Goal: Navigation & Orientation: Find specific page/section

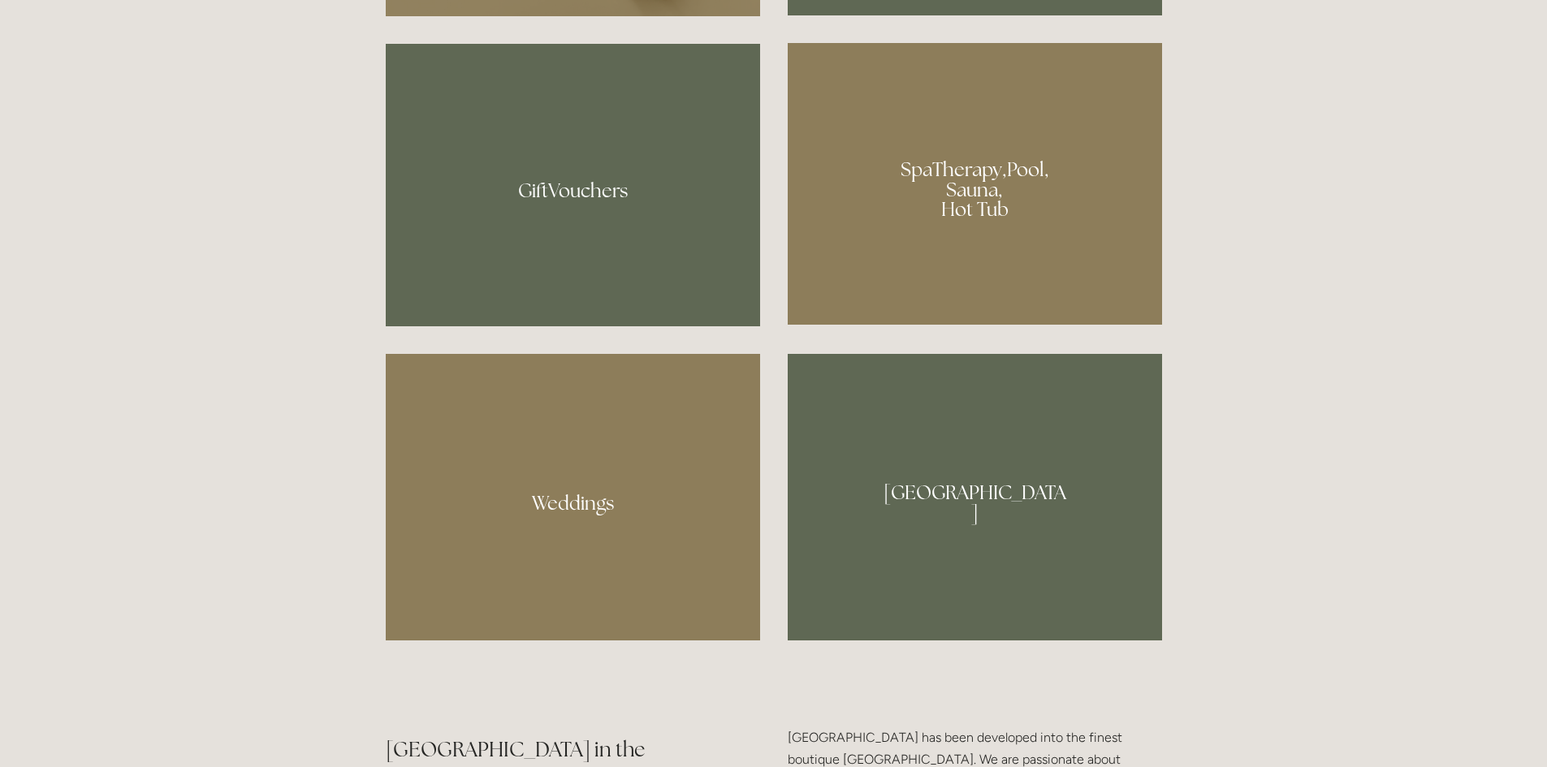
scroll to position [1461, 0]
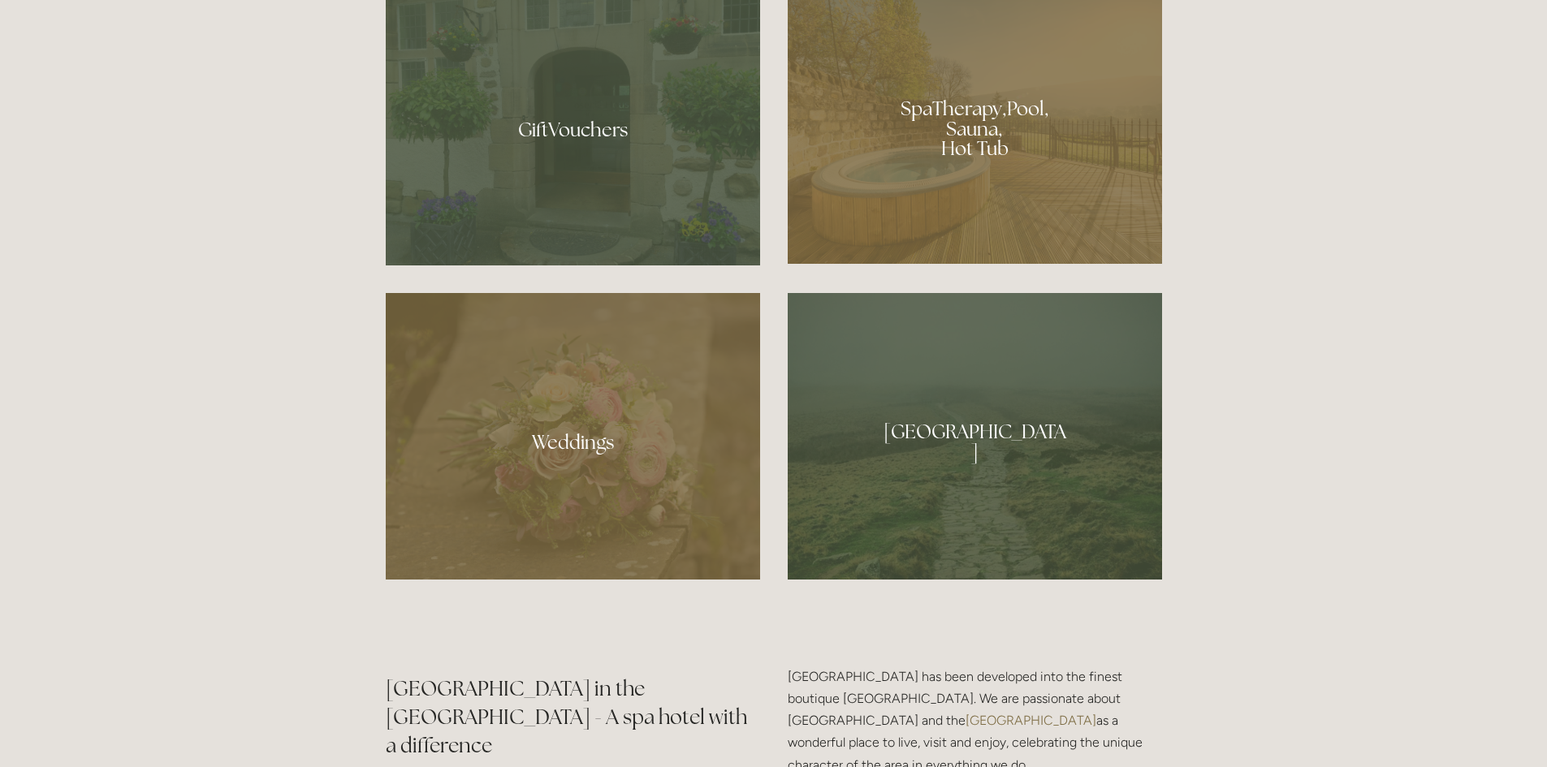
click at [955, 139] on div at bounding box center [975, 123] width 374 height 282
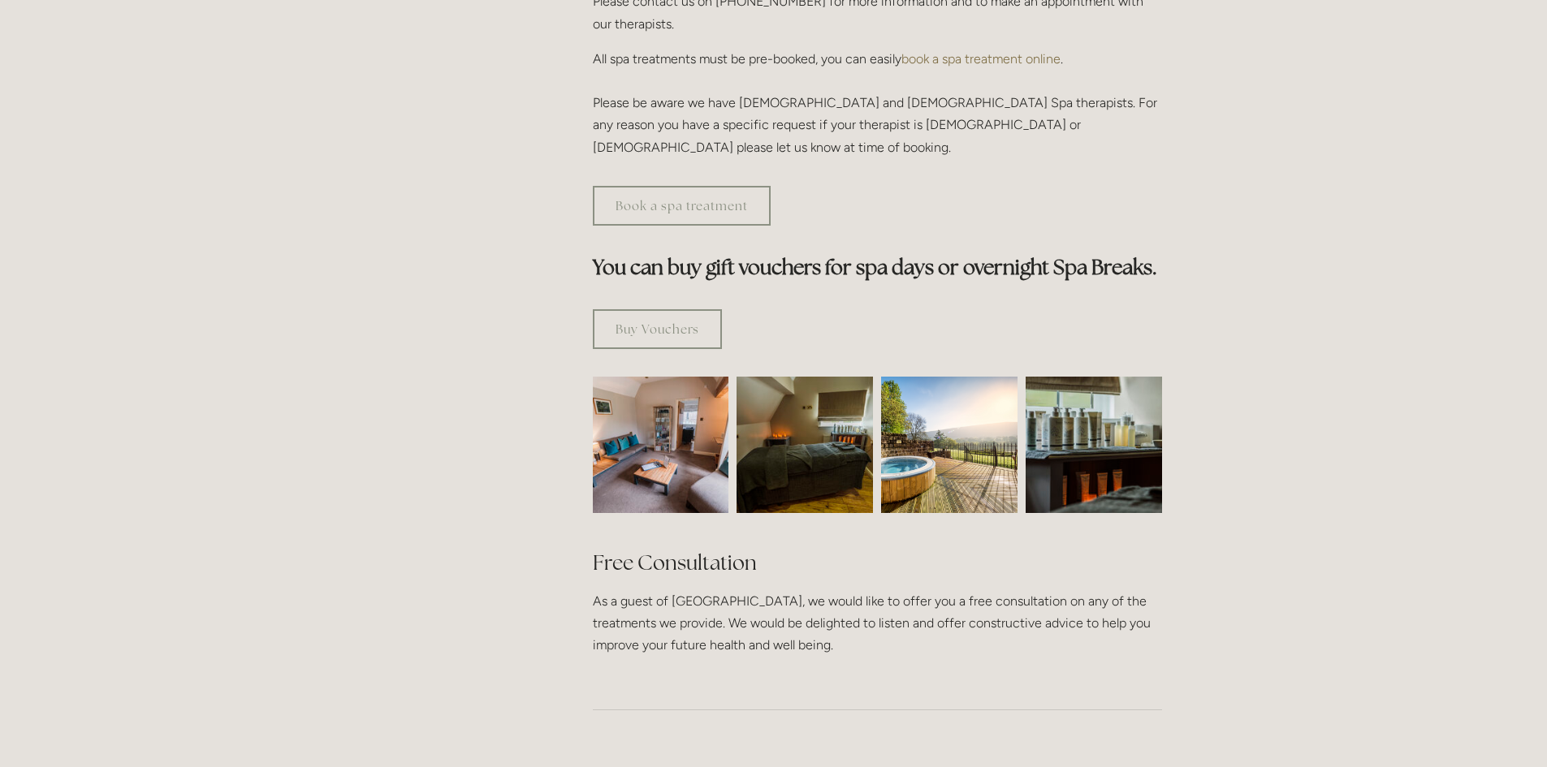
scroll to position [893, 0]
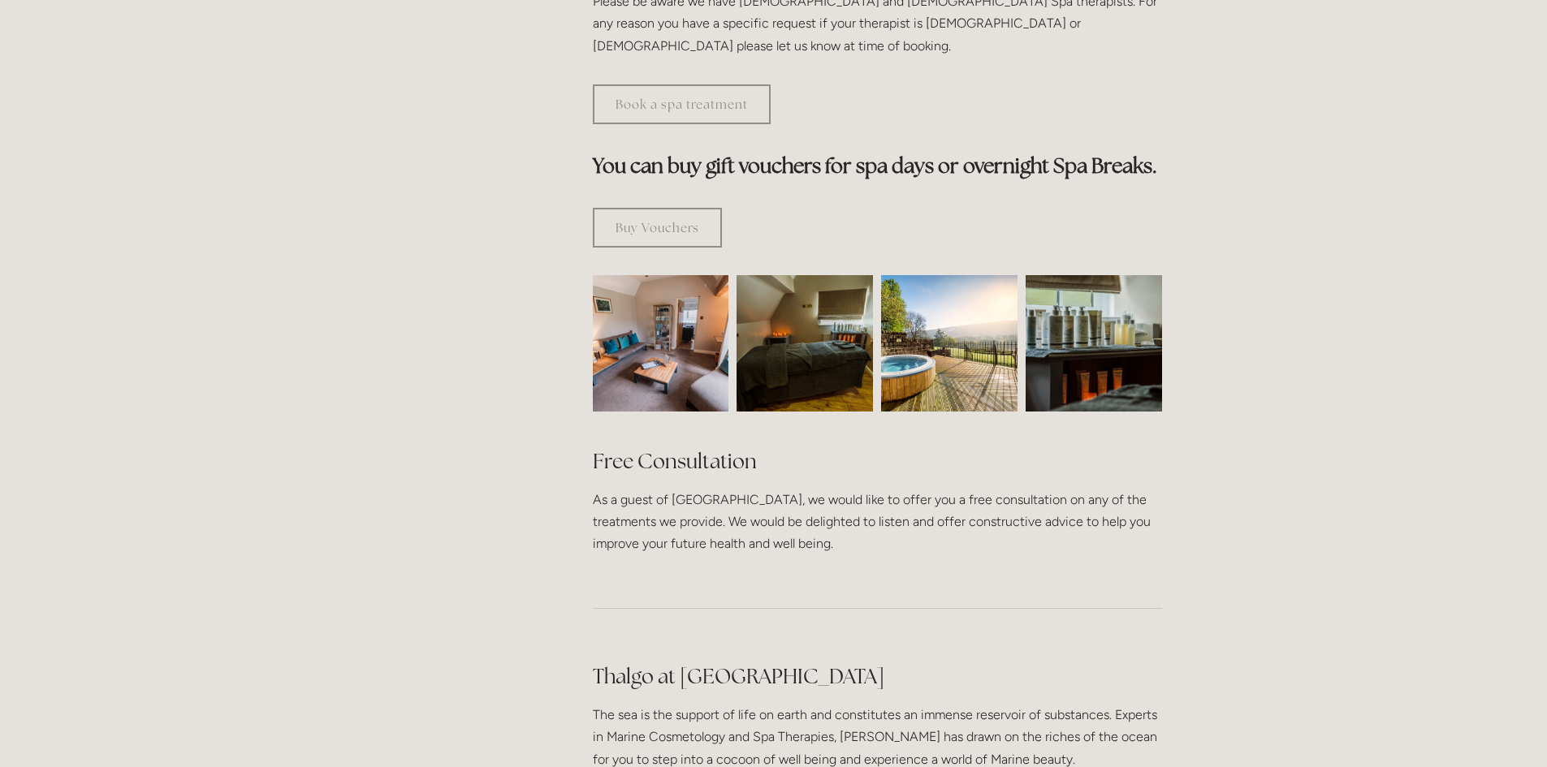
click at [915, 284] on img at bounding box center [949, 343] width 136 height 136
click at [940, 277] on img at bounding box center [949, 343] width 136 height 136
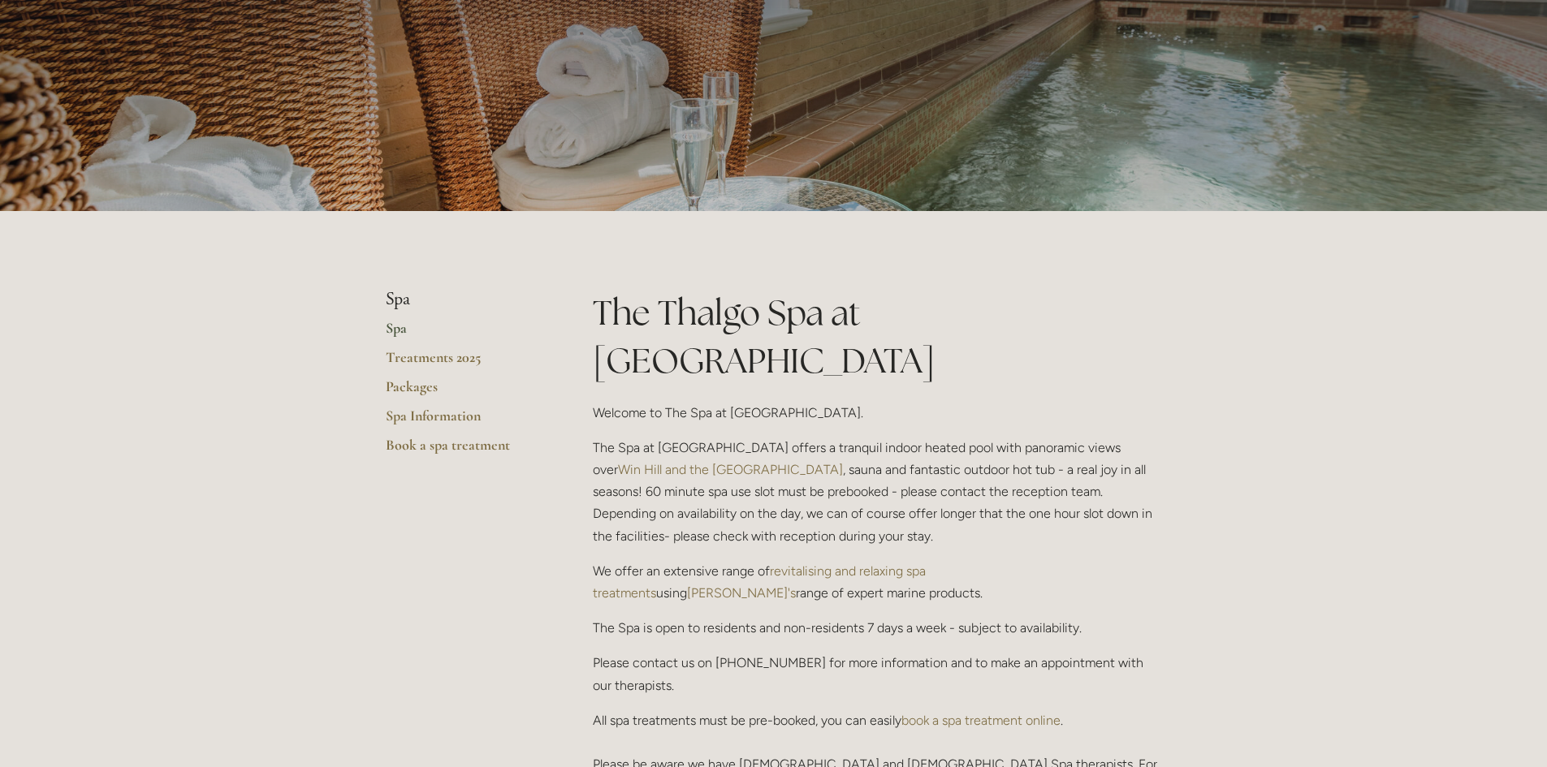
scroll to position [0, 0]
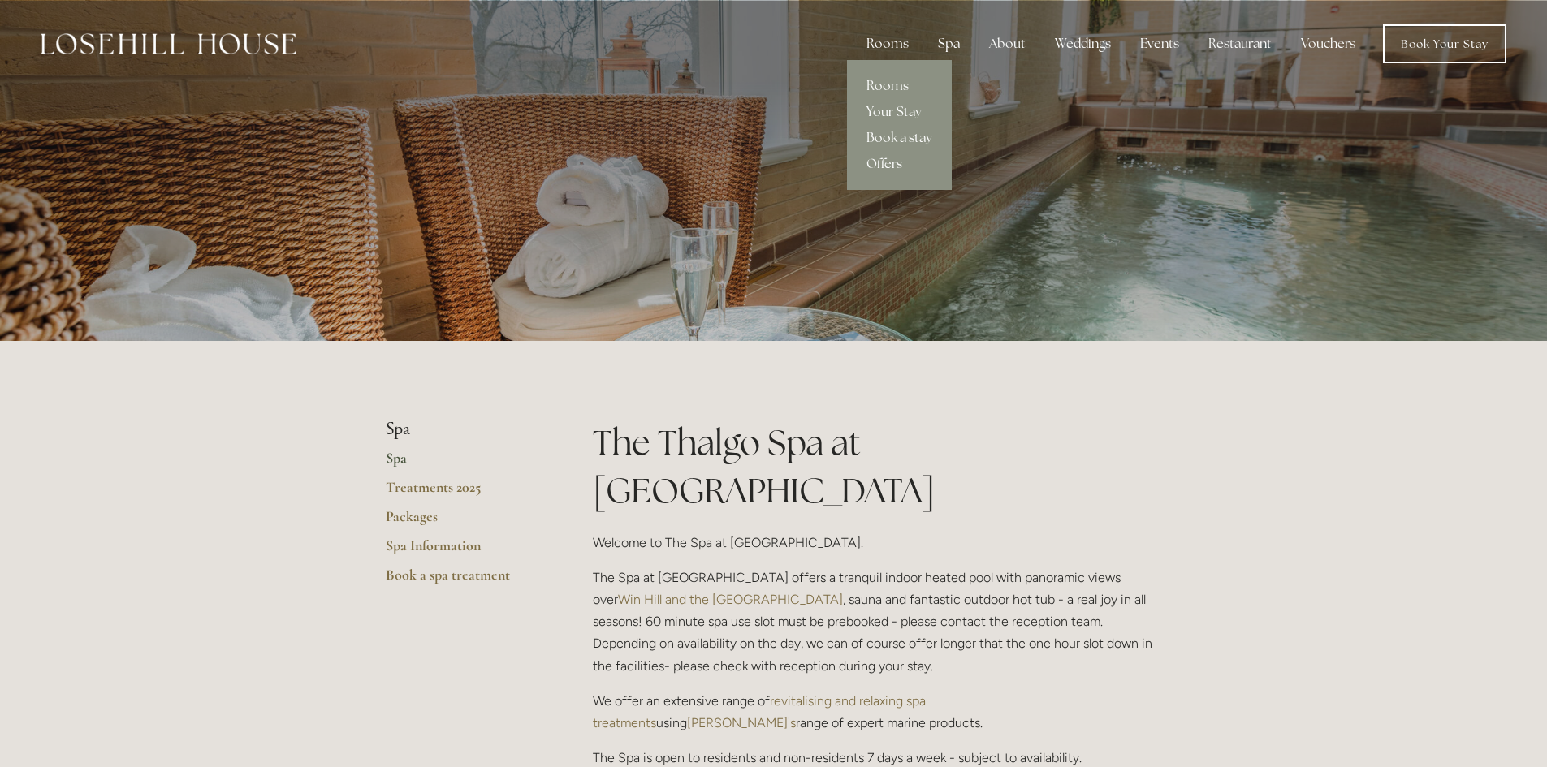
click at [892, 49] on div "Rooms" at bounding box center [887, 44] width 68 height 32
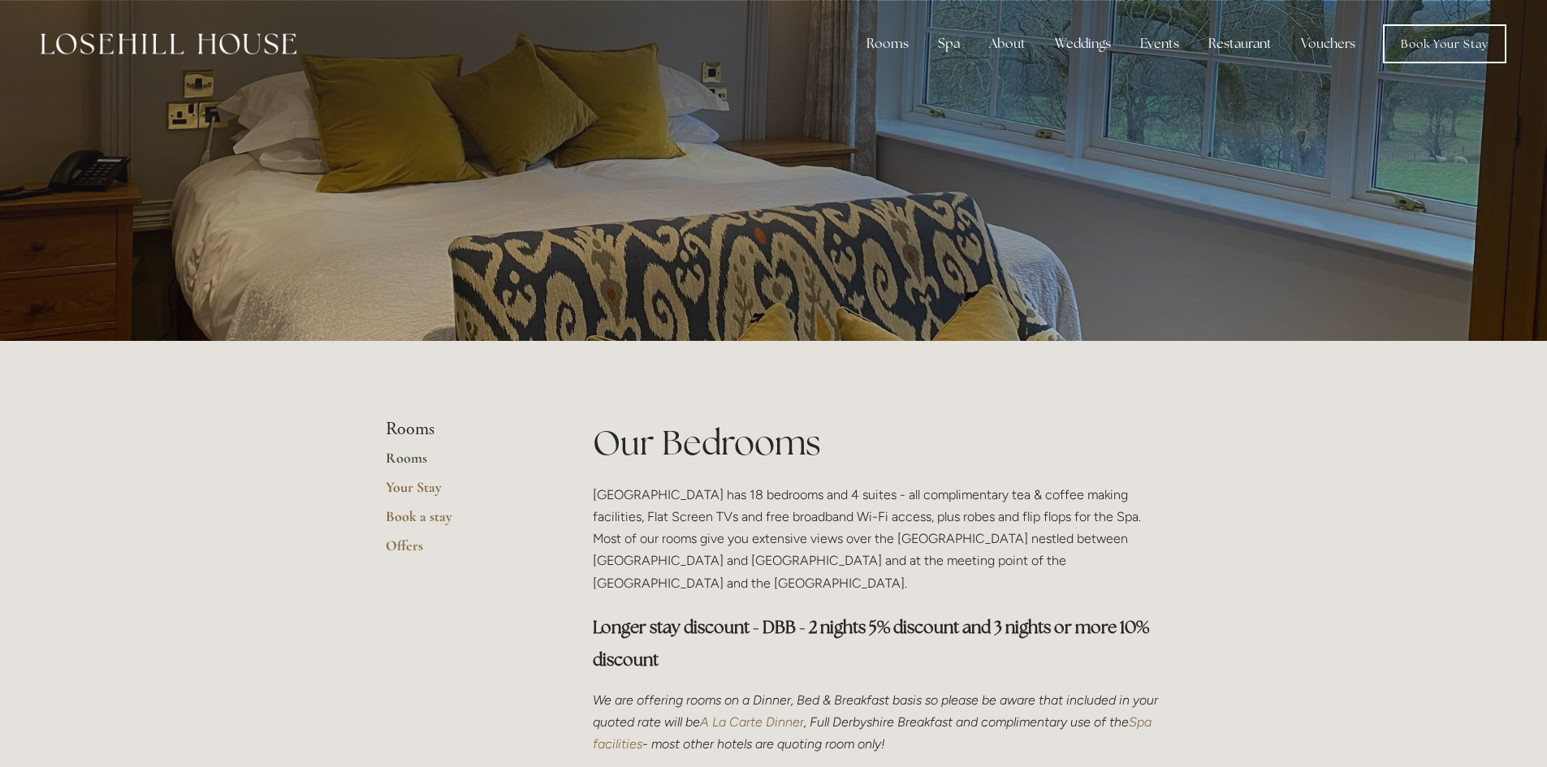
click at [891, 80] on div "Rooms Rooms Your Stay Book a stay Offers Spa About" at bounding box center [773, 44] width 1514 height 88
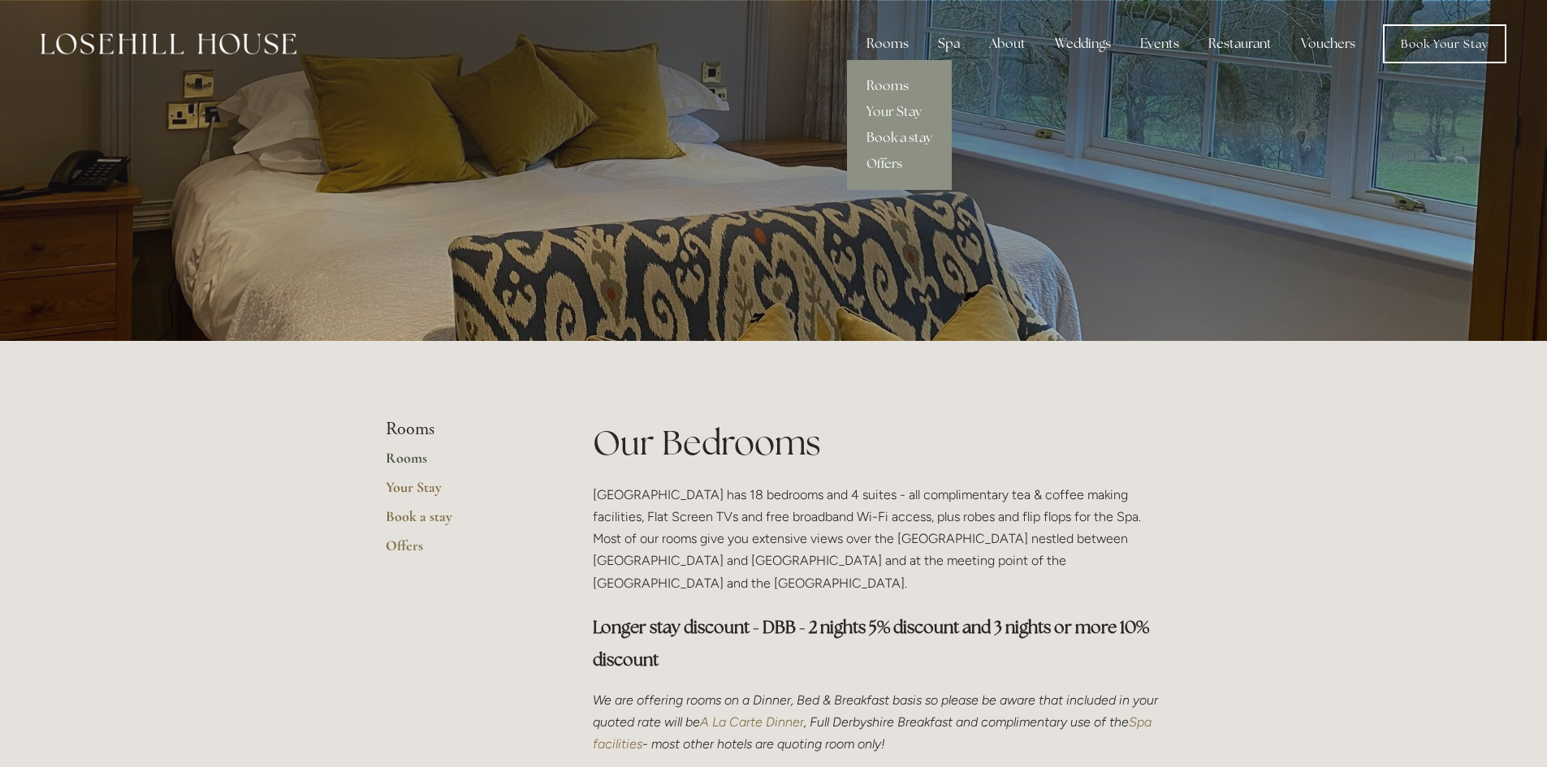
click at [896, 83] on link "Rooms" at bounding box center [899, 86] width 105 height 26
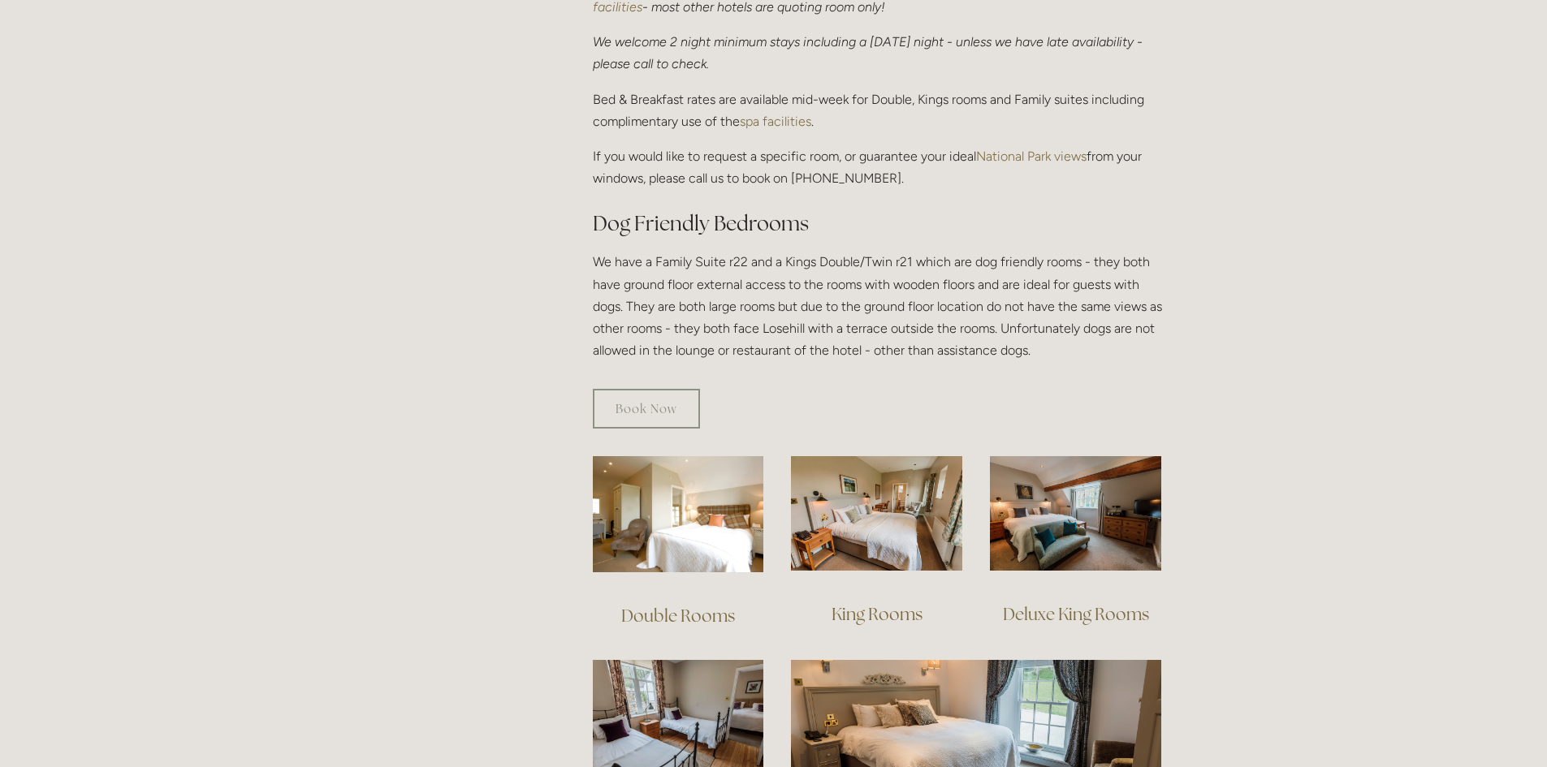
scroll to position [893, 0]
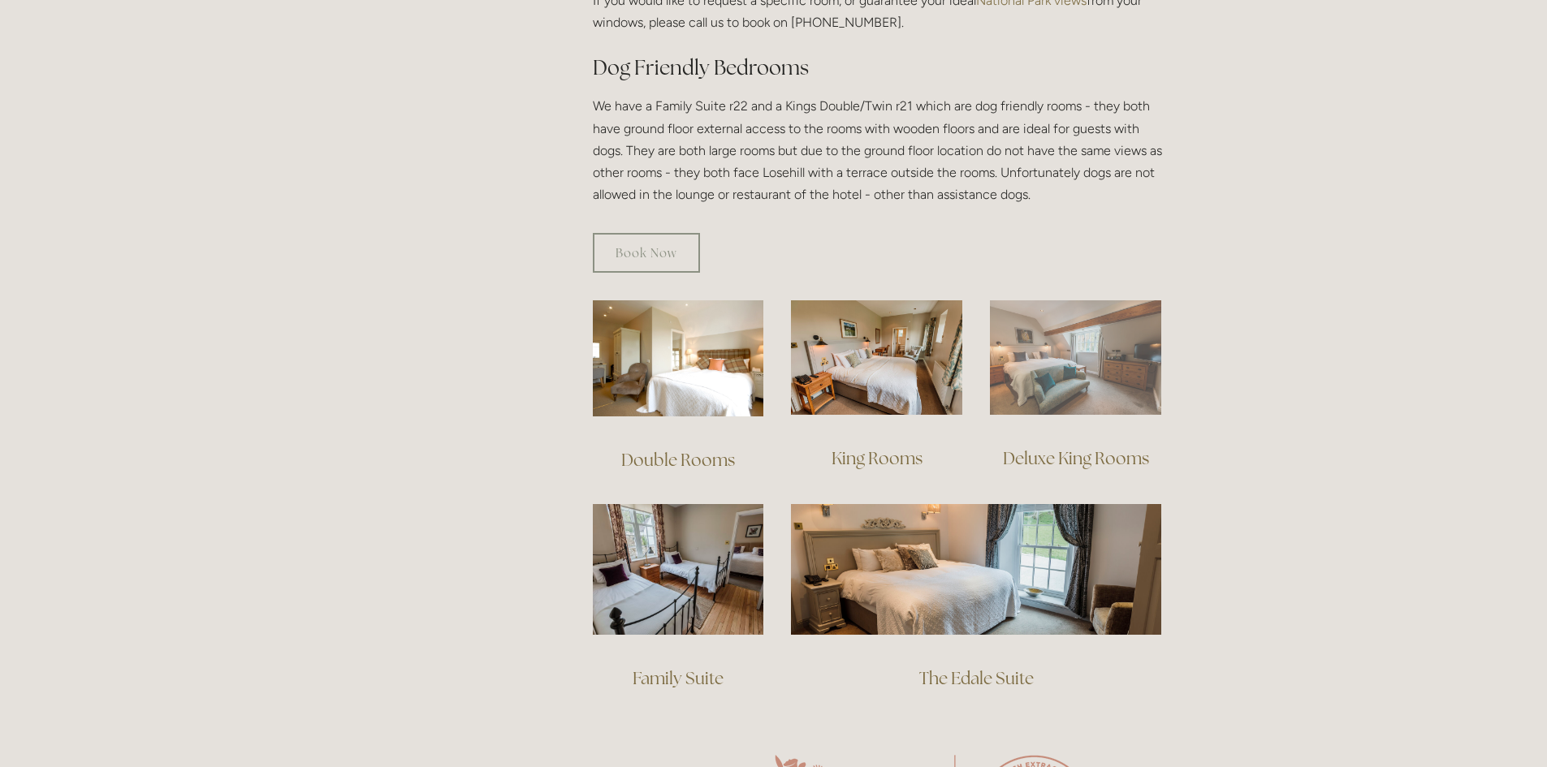
click at [1081, 338] on img at bounding box center [1075, 357] width 171 height 114
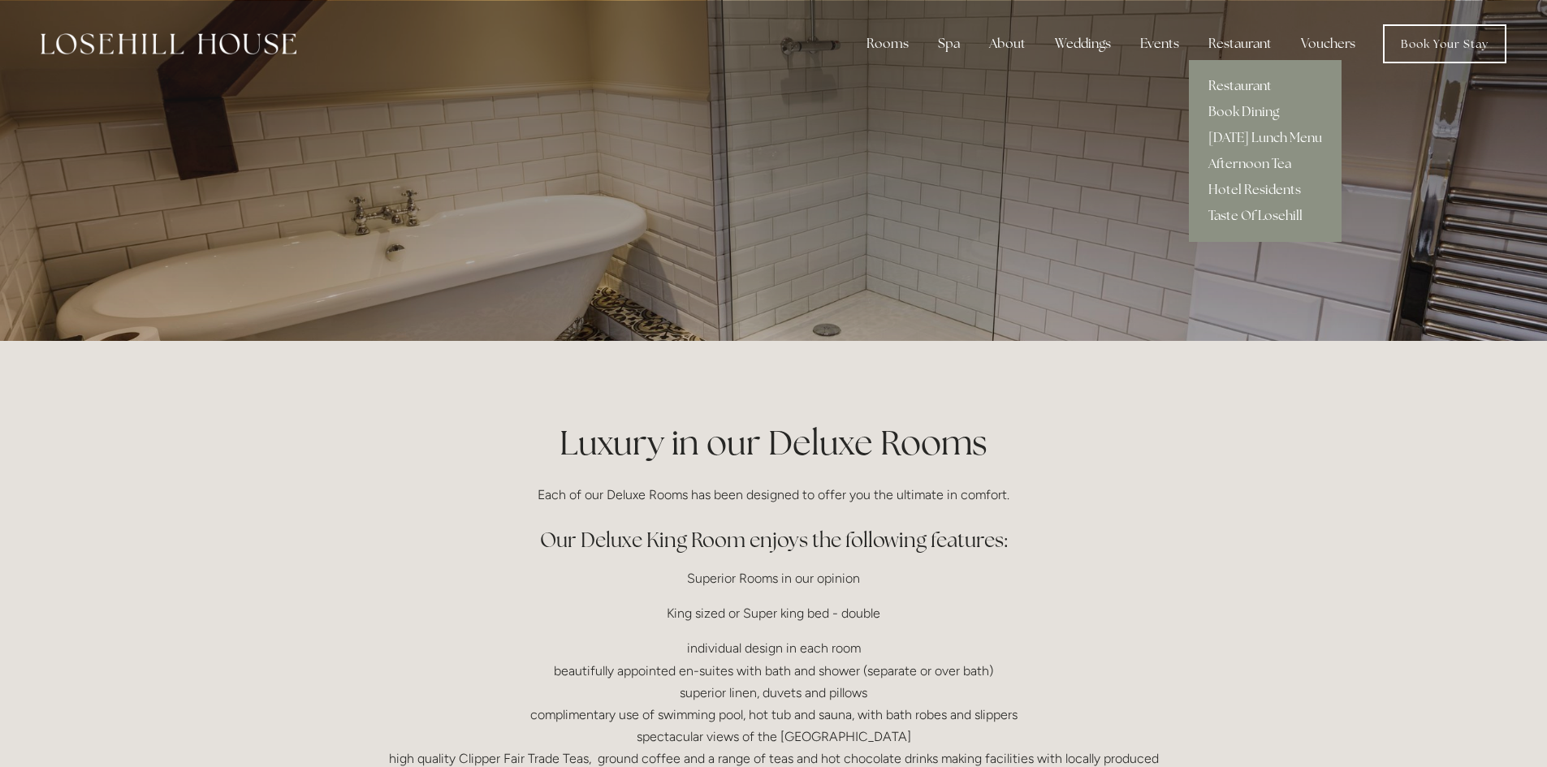
click at [1243, 81] on link "Restaurant" at bounding box center [1265, 86] width 153 height 26
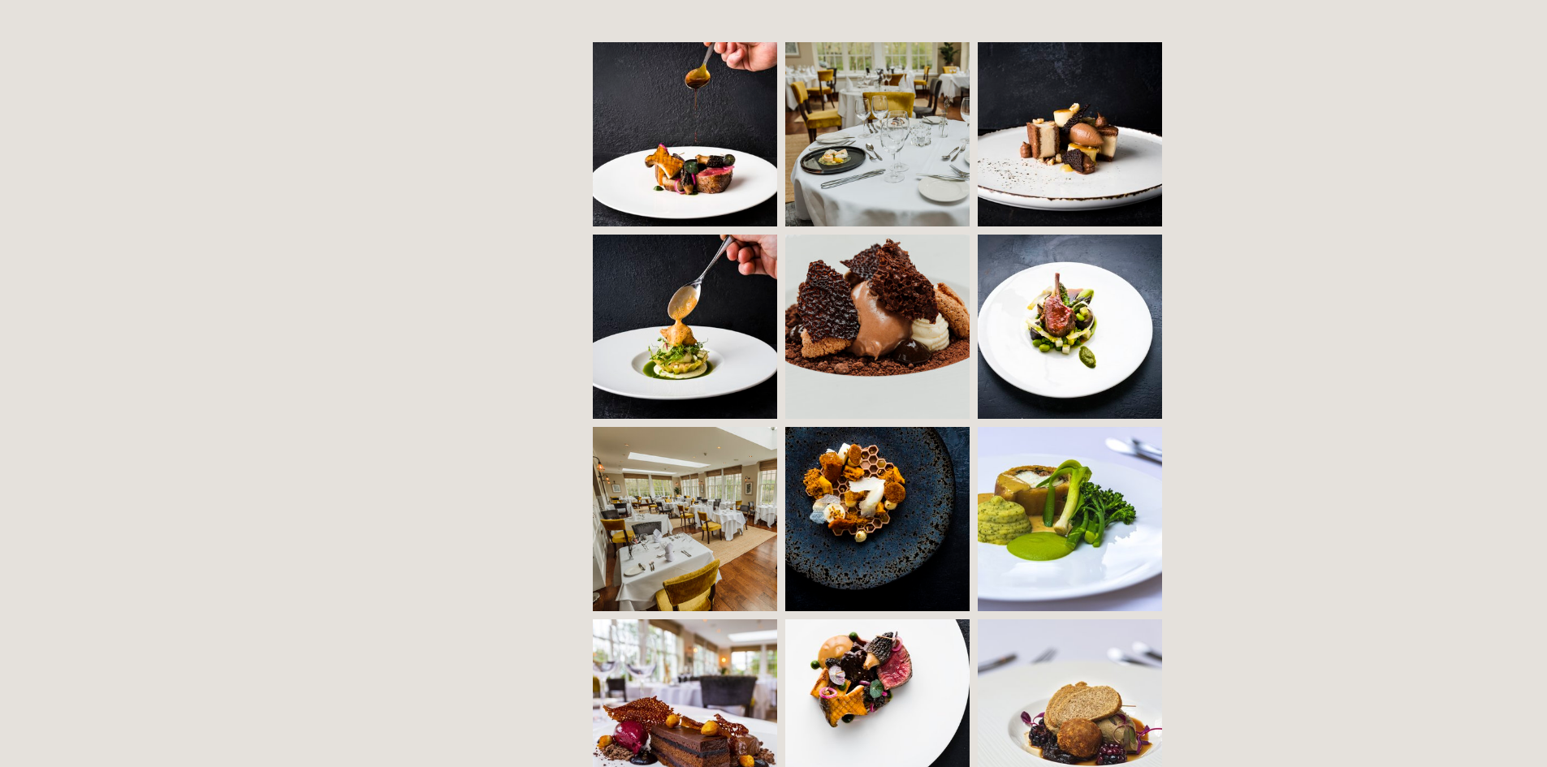
scroll to position [1299, 0]
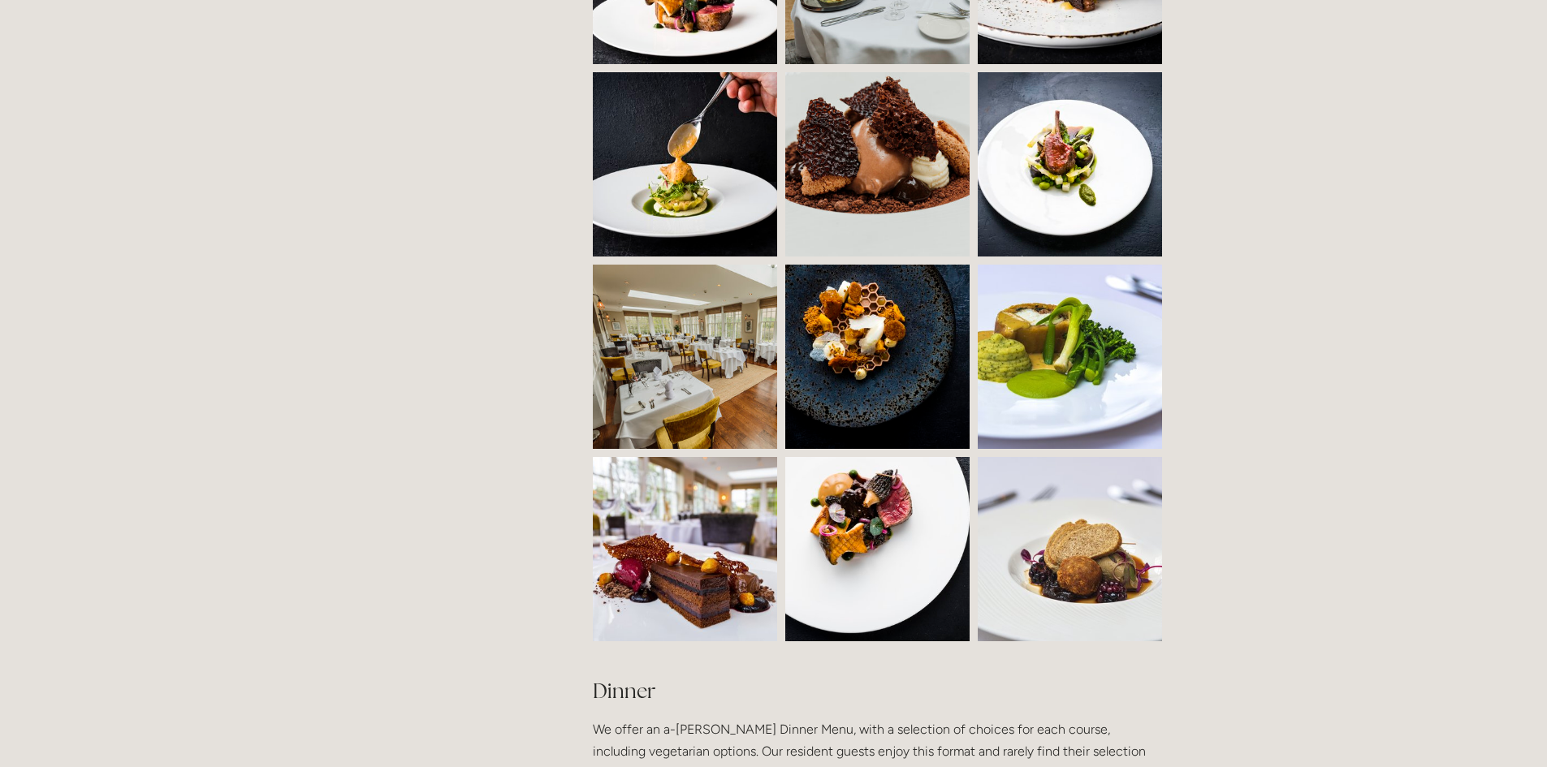
click at [684, 360] on img at bounding box center [731, 357] width 277 height 184
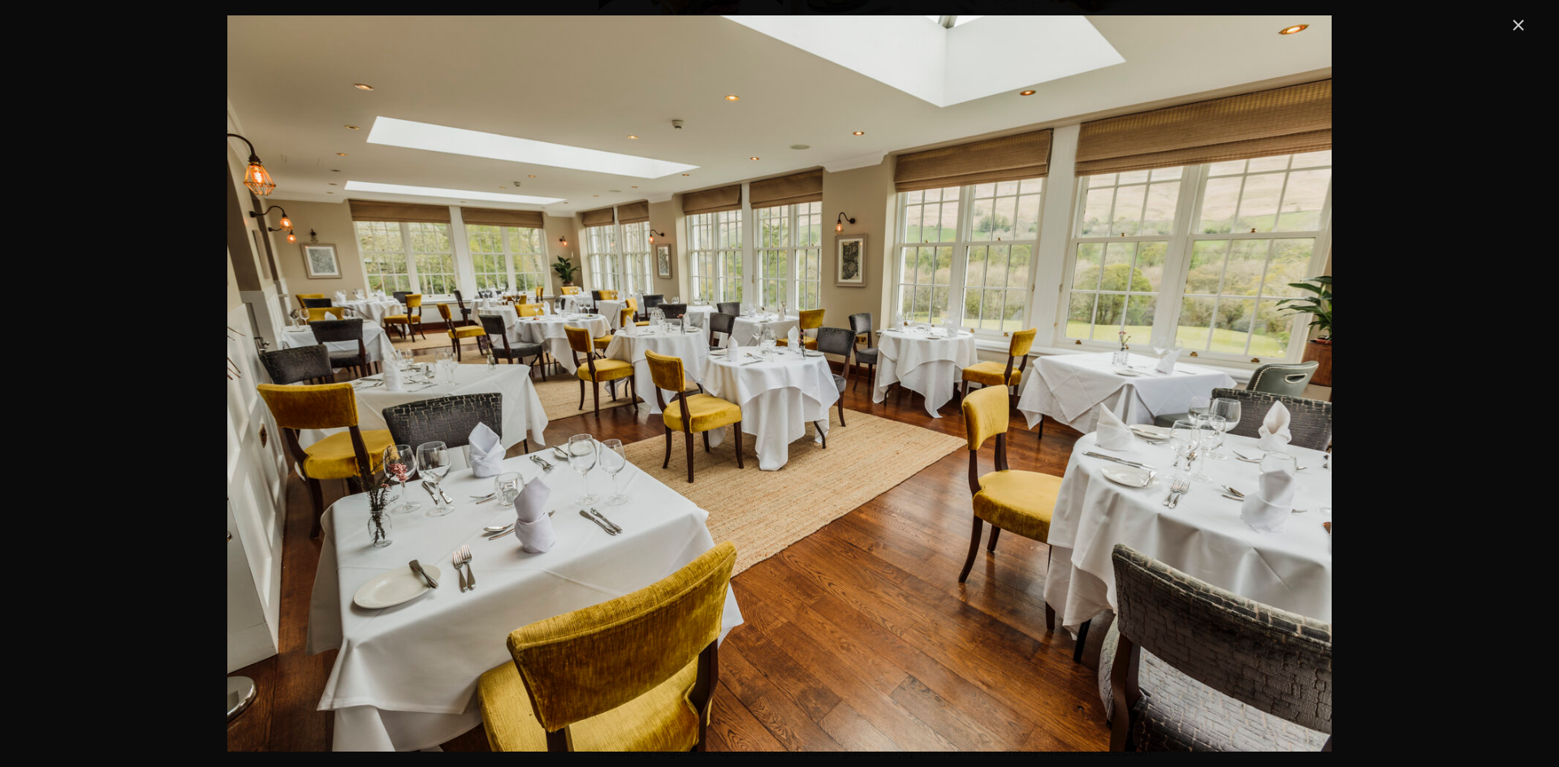
click at [1525, 32] on link "Close" at bounding box center [1517, 24] width 19 height 19
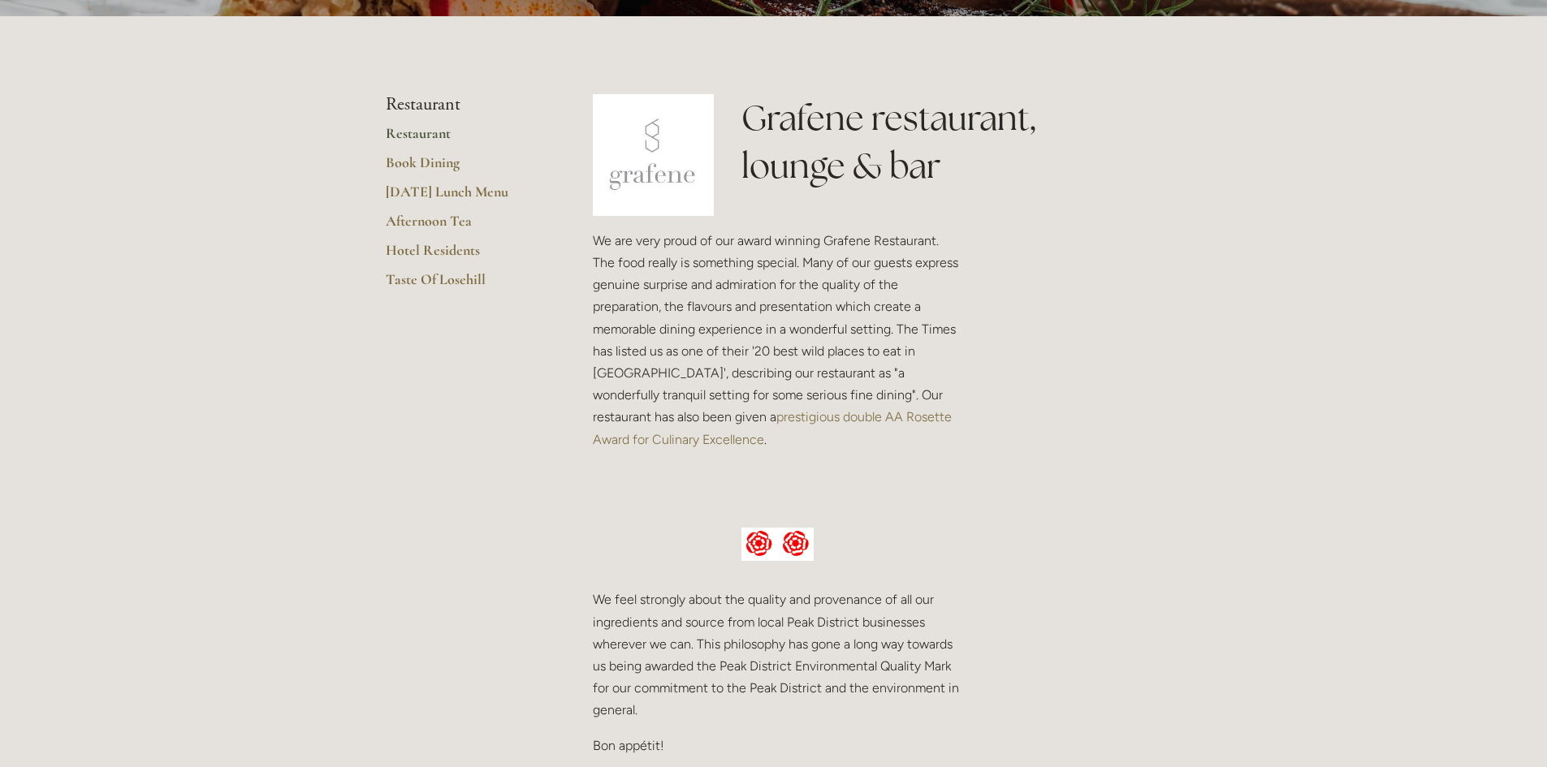
scroll to position [0, 0]
